Goal: Transaction & Acquisition: Purchase product/service

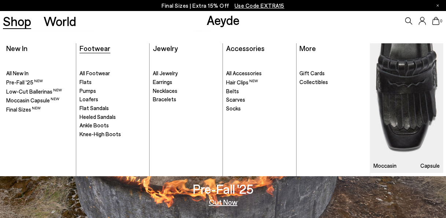
click at [97, 51] on span "Footwear" at bounding box center [95, 48] width 31 height 9
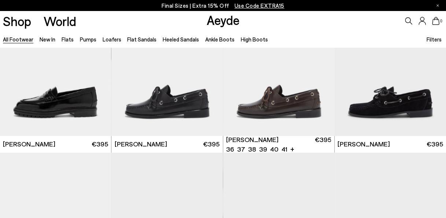
scroll to position [518, 0]
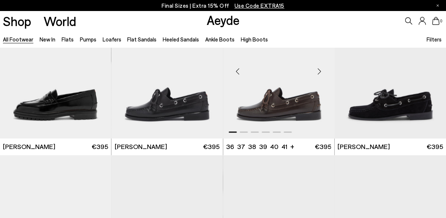
click at [320, 69] on div "Next slide" at bounding box center [320, 71] width 22 height 22
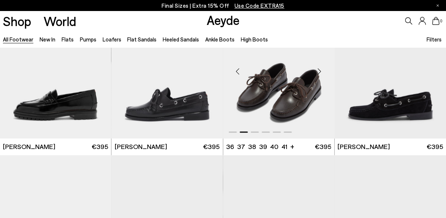
click at [320, 69] on div "Next slide" at bounding box center [320, 71] width 22 height 22
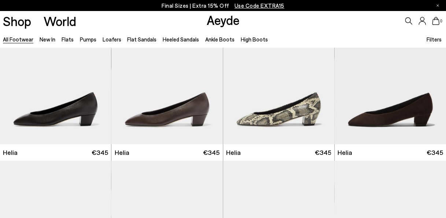
scroll to position [1285, 0]
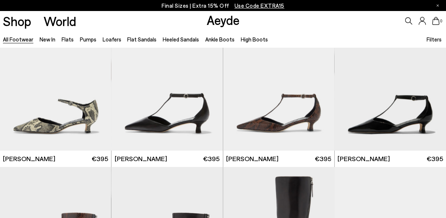
scroll to position [1755, 0]
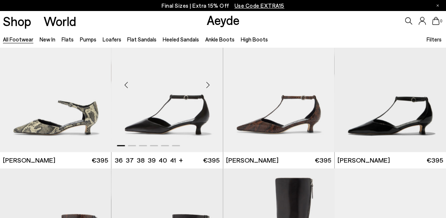
click at [207, 82] on div "Next slide" at bounding box center [208, 85] width 22 height 22
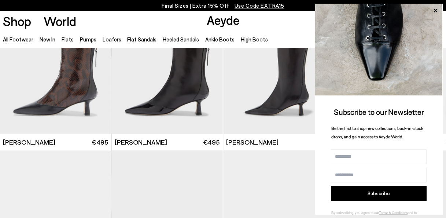
scroll to position [1929, 0]
click at [435, 10] on icon at bounding box center [436, 11] width 10 height 10
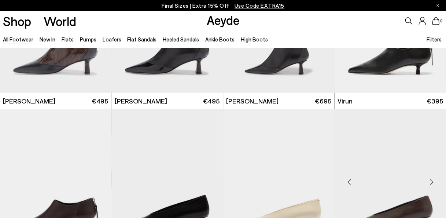
scroll to position [2039, 0]
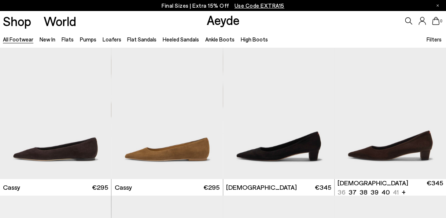
scroll to position [2525, 0]
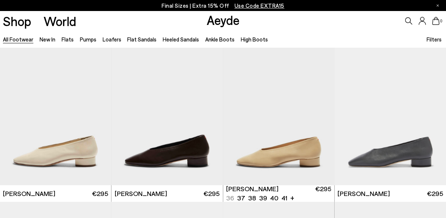
scroll to position [3286, 0]
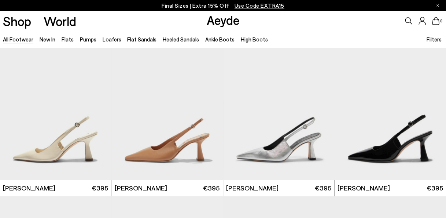
scroll to position [4561, 0]
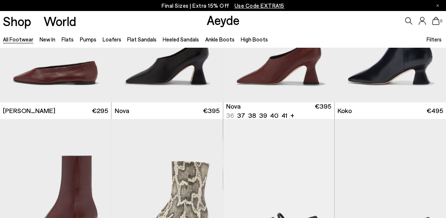
scroll to position [5005, 0]
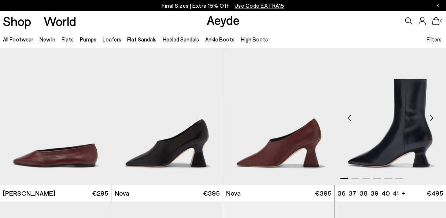
click at [395, 121] on img "1 / 6" at bounding box center [390, 115] width 111 height 140
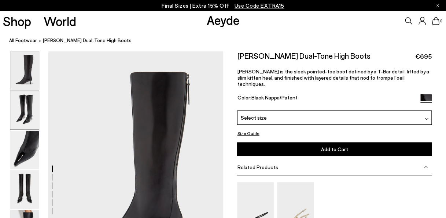
click at [34, 113] on img at bounding box center [24, 110] width 29 height 38
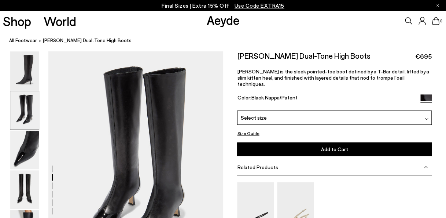
scroll to position [308, 0]
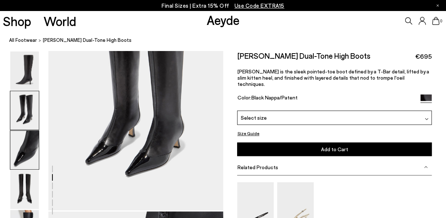
click at [22, 157] on img at bounding box center [24, 149] width 29 height 38
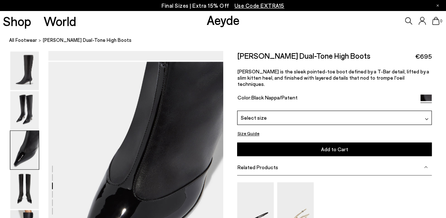
scroll to position [468, 0]
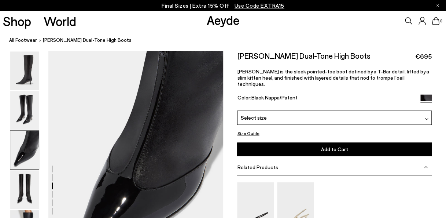
click at [268, 114] on div "Select size" at bounding box center [334, 117] width 195 height 14
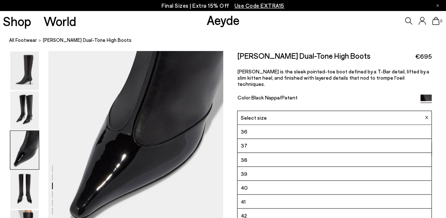
scroll to position [542, 0]
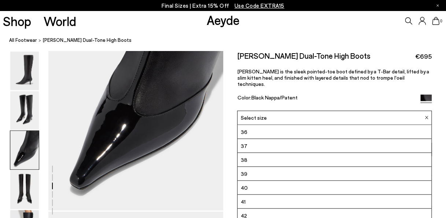
click at [383, 65] on div "Alexis Dual-Tone High Boots €695 Alexis is the sleek pointed-toe boot defined b…" at bounding box center [334, 80] width 195 height 59
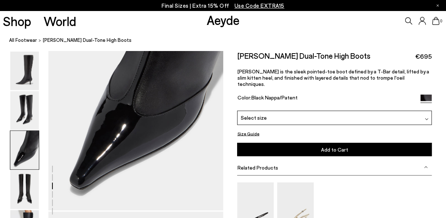
click at [253, 129] on button "Size Guide" at bounding box center [248, 133] width 22 height 9
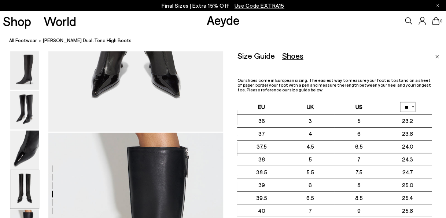
scroll to position [768, 0]
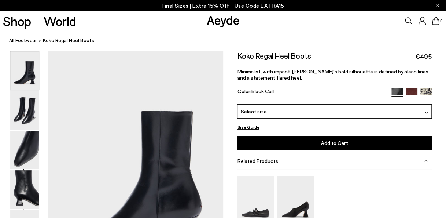
click at [409, 90] on img at bounding box center [411, 93] width 11 height 11
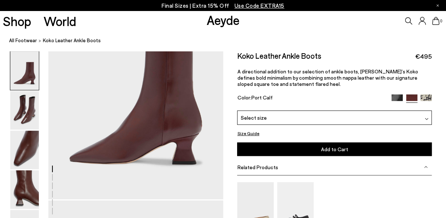
scroll to position [75, 0]
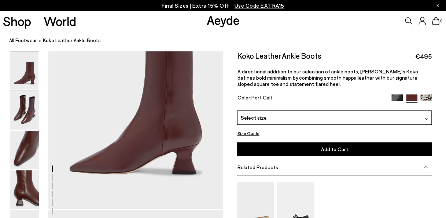
click at [243, 118] on span "Select size" at bounding box center [253, 117] width 26 height 8
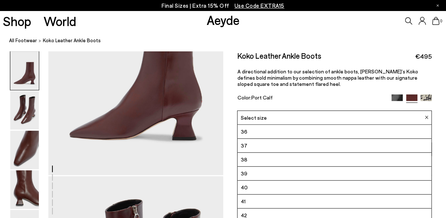
scroll to position [109, 0]
click at [316, 79] on p "A directional addition to our selection of ankle boots, [PERSON_NAME]’s Koko de…" at bounding box center [334, 77] width 195 height 19
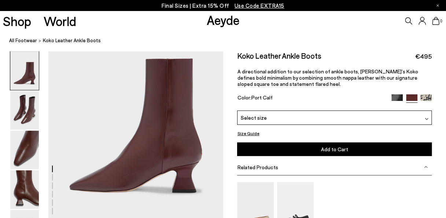
scroll to position [56, 0]
